Goal: Task Accomplishment & Management: Use online tool/utility

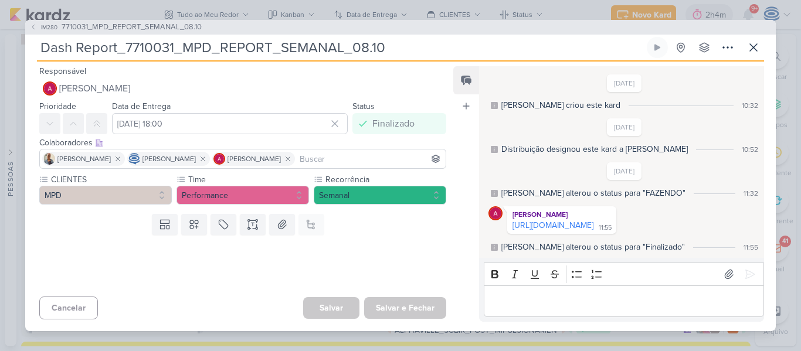
scroll to position [205, 0]
click at [755, 50] on icon at bounding box center [753, 47] width 14 height 14
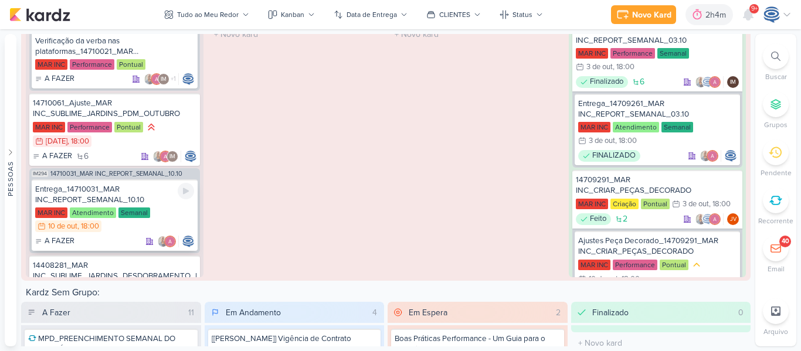
scroll to position [267, 0]
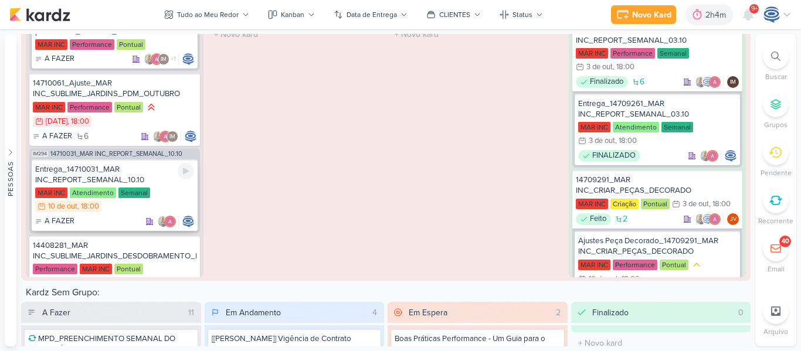
click at [130, 173] on div "Entrega_14710031_MAR INC_REPORT_SEMANAL_10.10" at bounding box center [114, 174] width 159 height 21
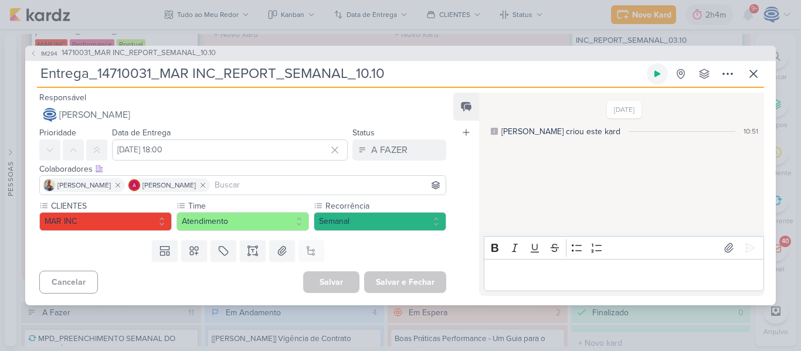
click at [654, 77] on icon at bounding box center [656, 73] width 9 height 9
click at [131, 57] on span "14710031_MAR INC_REPORT_SEMANAL_10.10" at bounding box center [139, 53] width 154 height 12
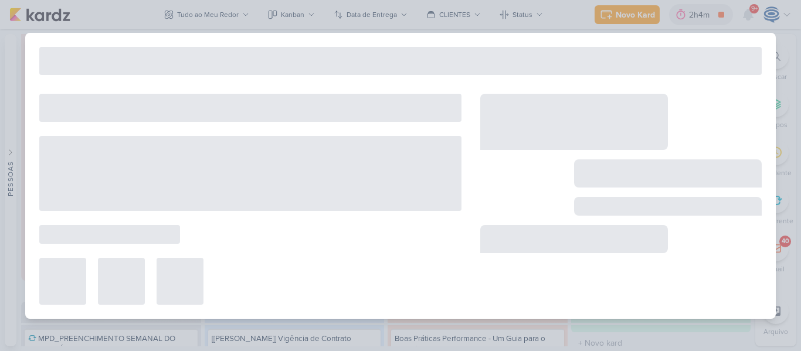
type input "14710031_MAR INC_REPORT_SEMANAL_10.10"
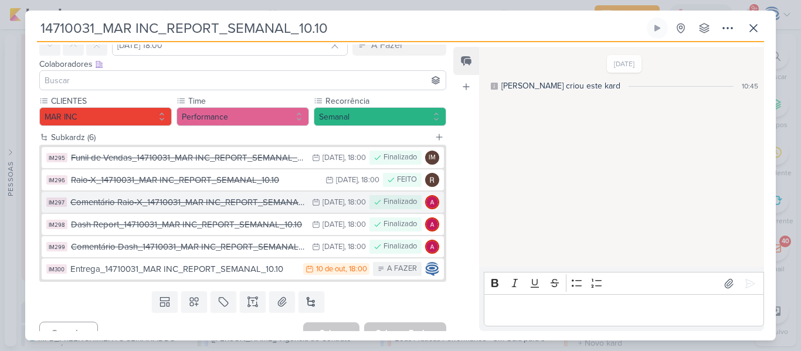
scroll to position [51, 0]
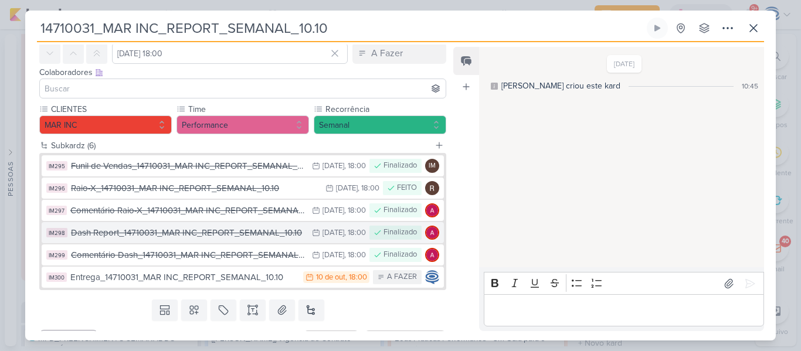
click at [206, 237] on div "Dash Report_14710031_MAR INC_REPORT_SEMANAL_10.10" at bounding box center [188, 232] width 235 height 13
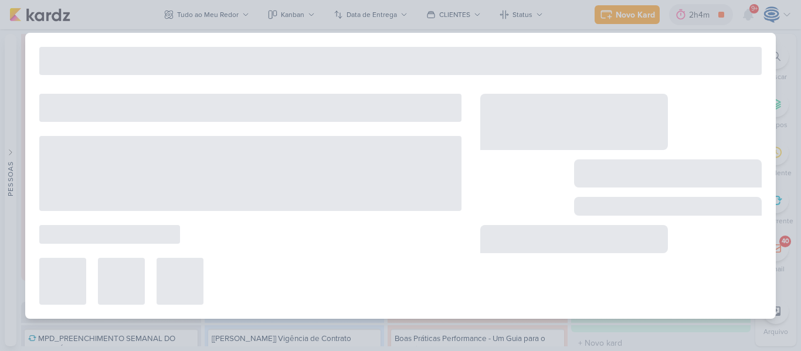
type input "Dash Report_14710031_MAR INC_REPORT_SEMANAL_10.10"
type input "[DATE] 18:00"
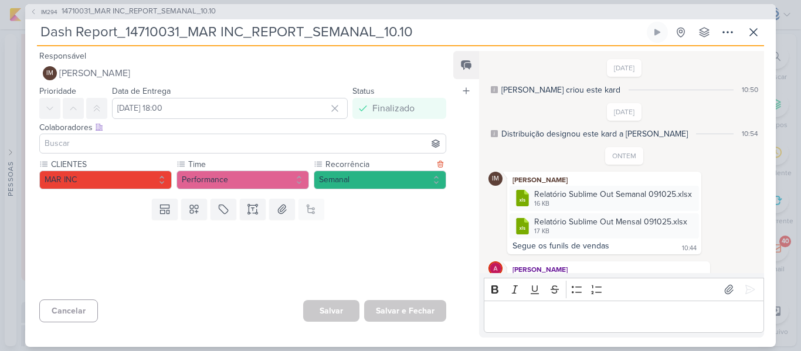
scroll to position [77, 0]
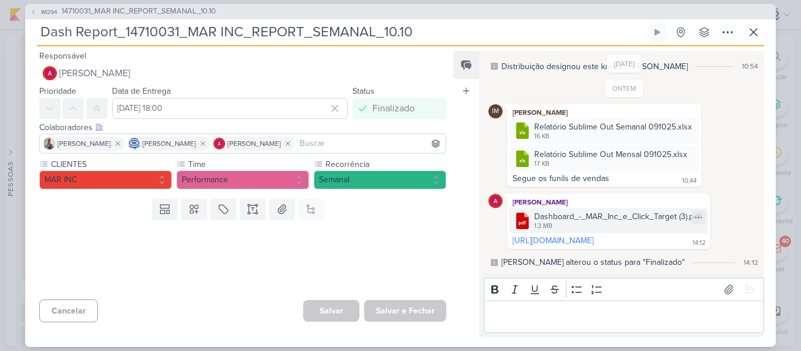
click at [559, 210] on div "Dashboard_-_MAR_Inc_e_Click_Target (3).pdf" at bounding box center [617, 216] width 166 height 12
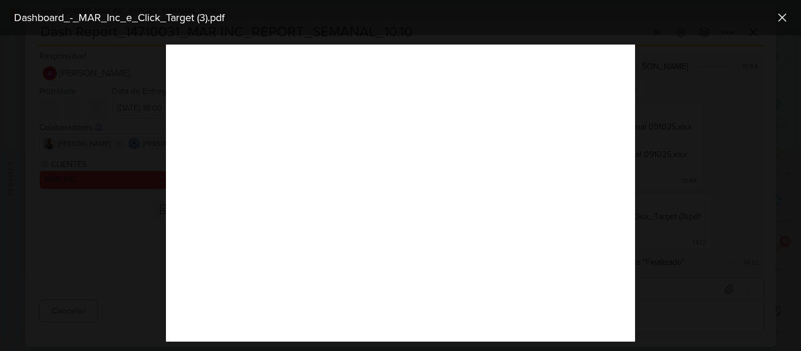
click at [107, 182] on div at bounding box center [400, 193] width 801 height 316
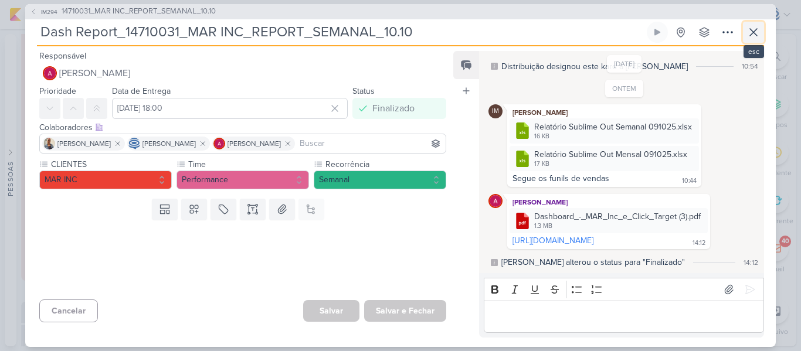
click at [753, 28] on icon at bounding box center [753, 32] width 14 height 14
